Goal: Find specific page/section: Locate a particular part of the current website

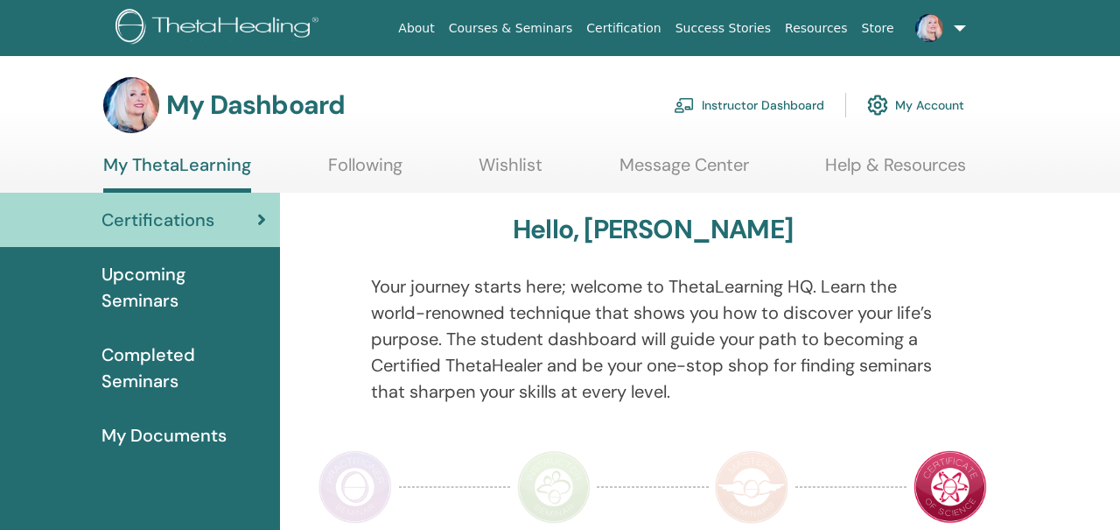
click at [712, 106] on link "Instructor Dashboard" at bounding box center [749, 105] width 151 height 39
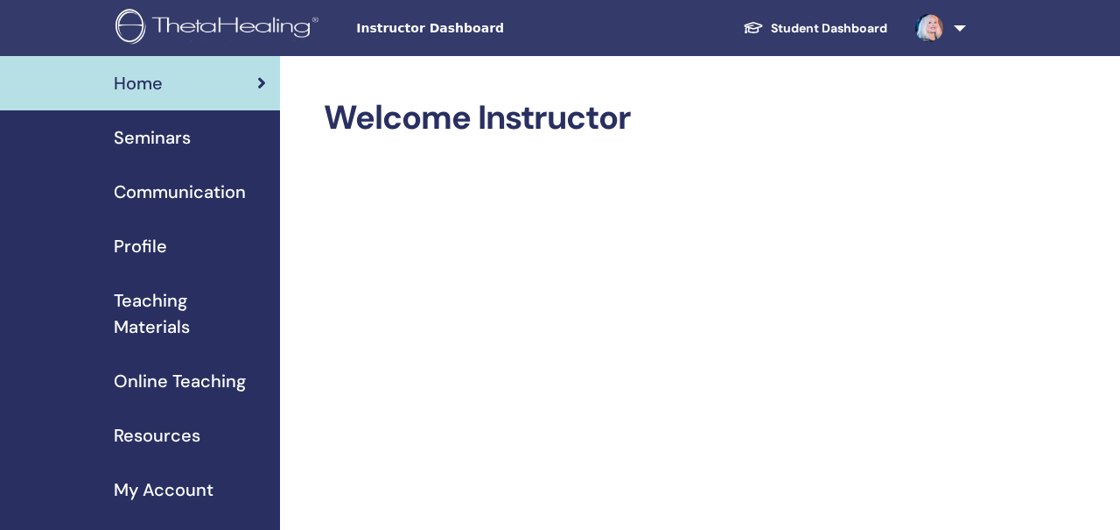
click at [163, 312] on span "Teaching Materials" at bounding box center [190, 313] width 152 height 53
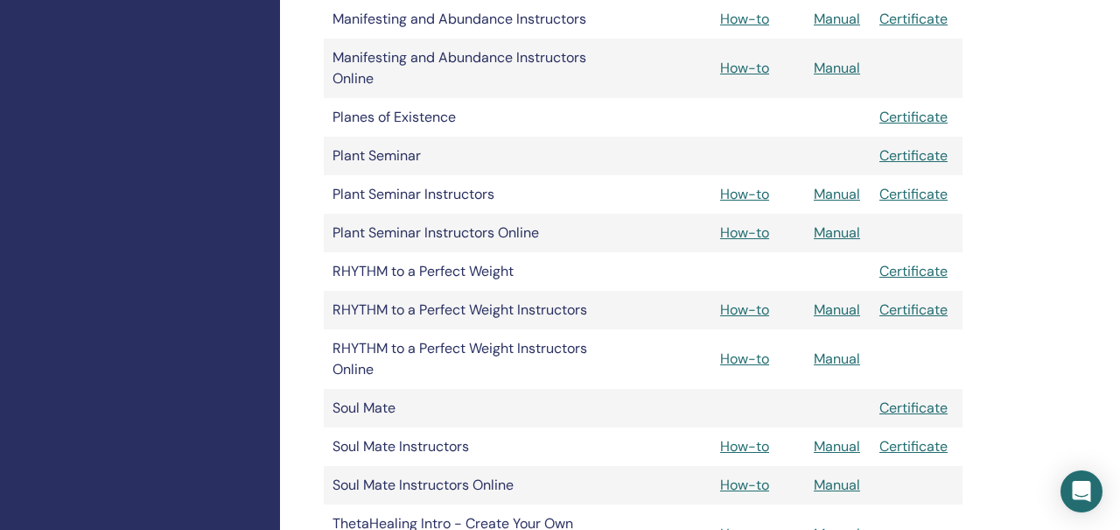
scroll to position [1593, 0]
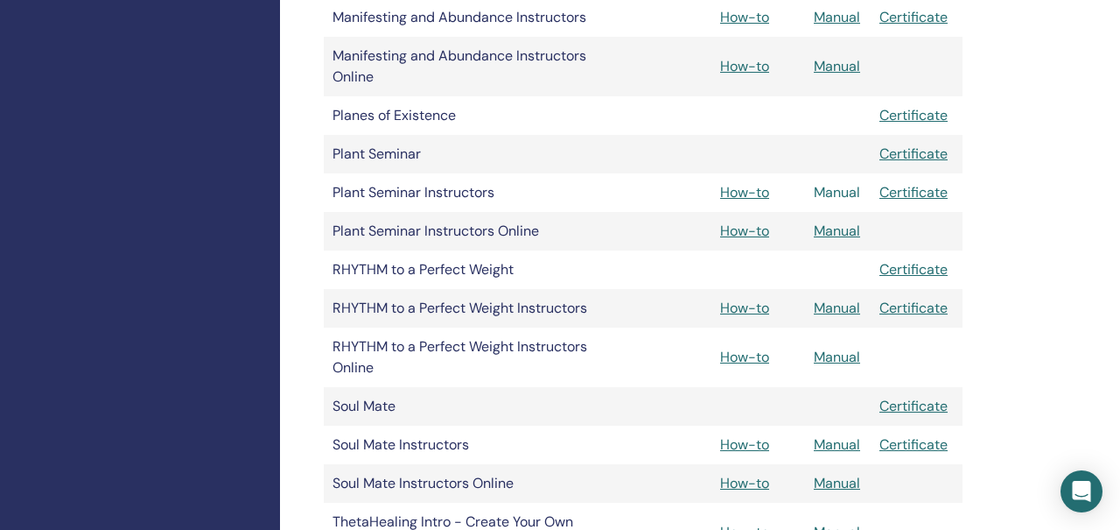
click at [834, 189] on link "Manual" at bounding box center [837, 192] width 46 height 18
